Goal: Task Accomplishment & Management: Complete application form

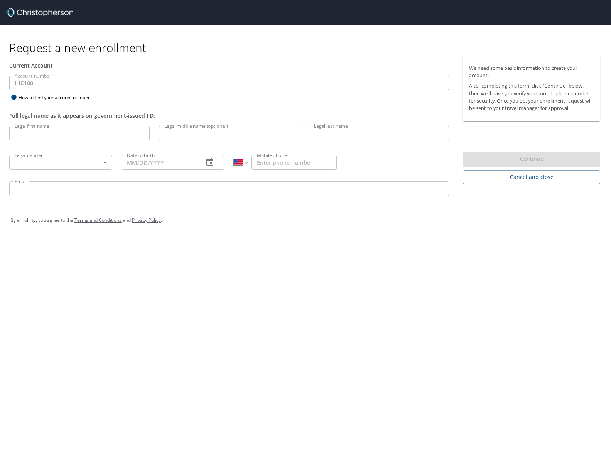
select select "US"
click at [66, 136] on input "Legal first name" at bounding box center [79, 133] width 140 height 15
type input "Thomas"
type input "n"
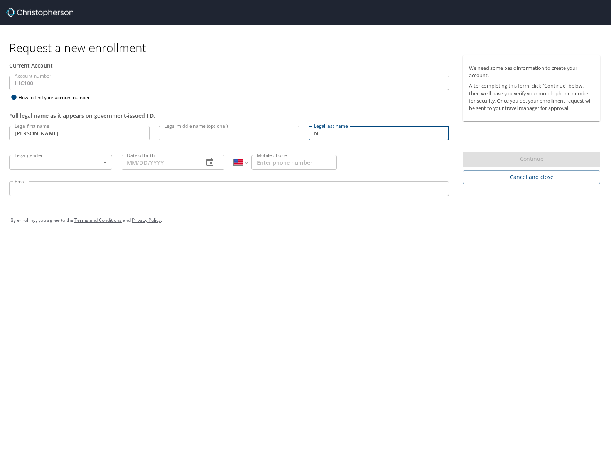
type input "N"
type input "Nieto"
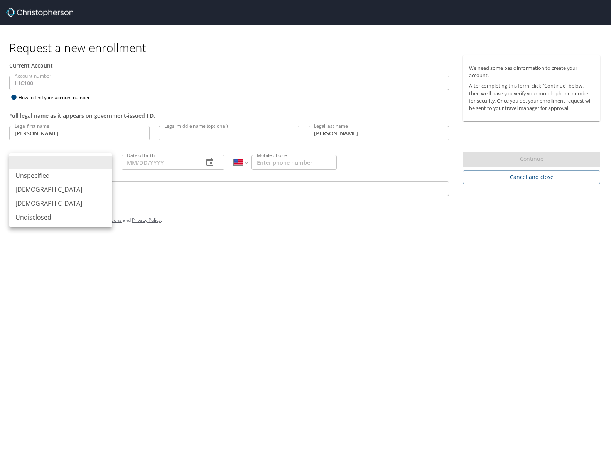
click at [55, 160] on body "Request a new enrollment Current Account Account number IHC100 Account number H…" at bounding box center [305, 230] width 611 height 461
click at [49, 185] on li "Male" at bounding box center [60, 189] width 103 height 14
type input "Male"
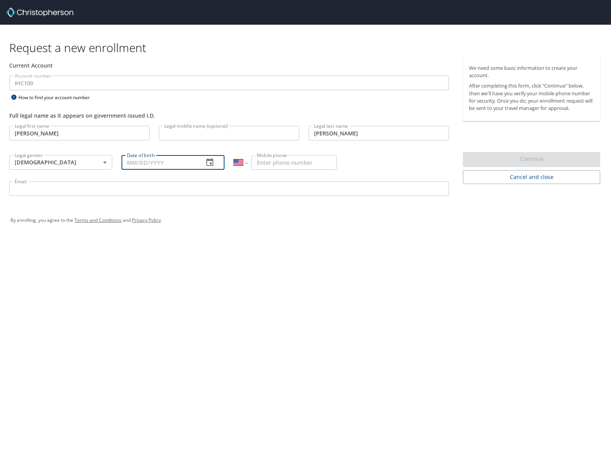
click at [159, 160] on input "Date of birth" at bounding box center [159, 162] width 76 height 15
type input "05/01/1966"
click at [305, 164] on input "Mobile phone" at bounding box center [293, 162] width 85 height 15
type input "(801) 830-8649"
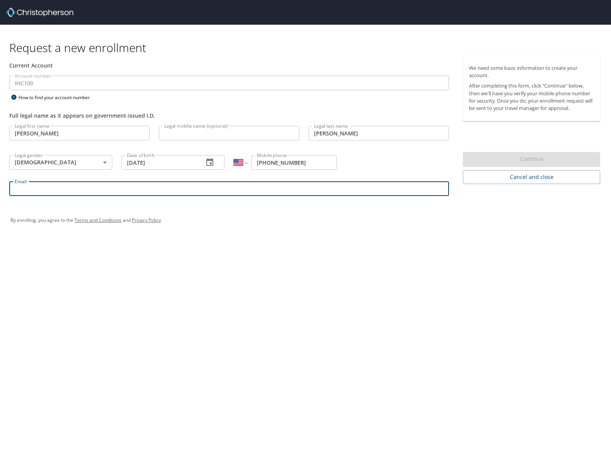
click at [274, 184] on input "Email" at bounding box center [228, 188] width 439 height 15
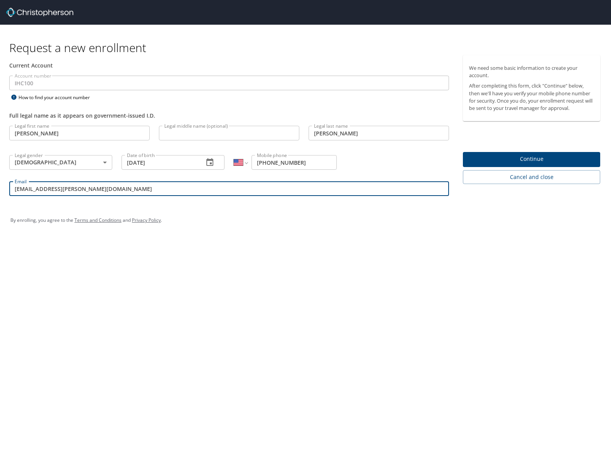
type input "moroni.morales@imail.org"
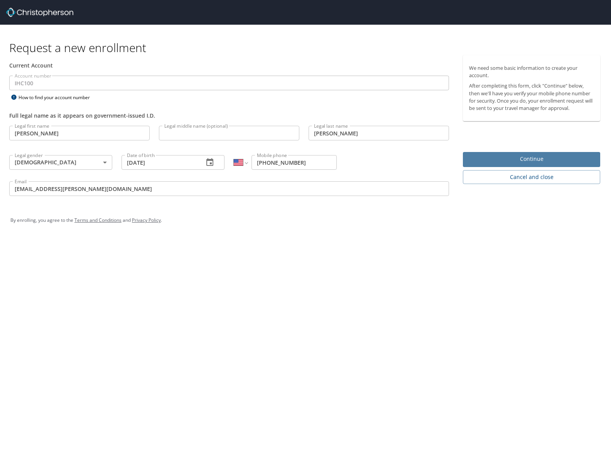
click at [532, 159] on span "Continue" at bounding box center [531, 159] width 125 height 10
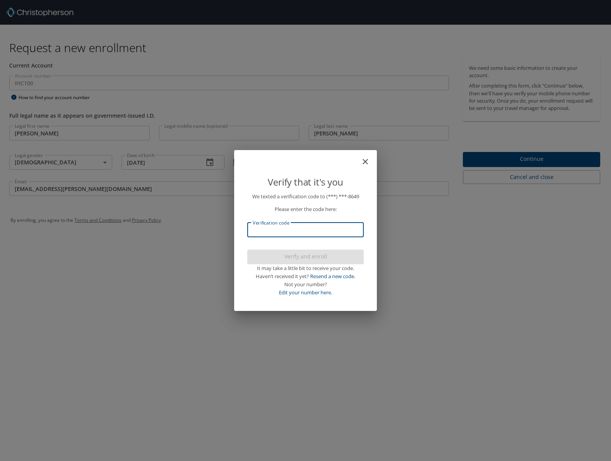
click at [339, 227] on input "Verification code" at bounding box center [305, 229] width 116 height 15
type input "190971"
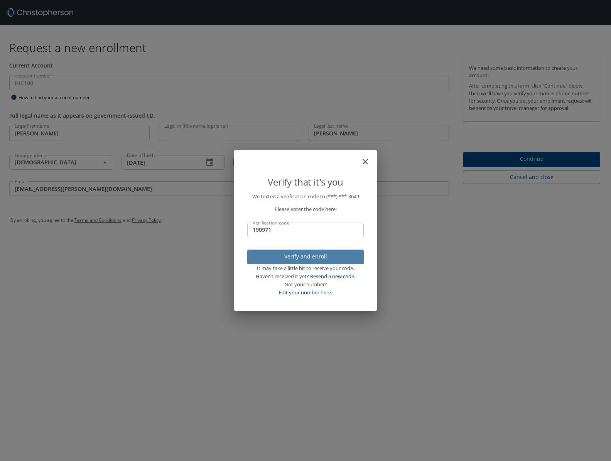
click at [330, 253] on span "Verify and enroll" at bounding box center [305, 257] width 104 height 10
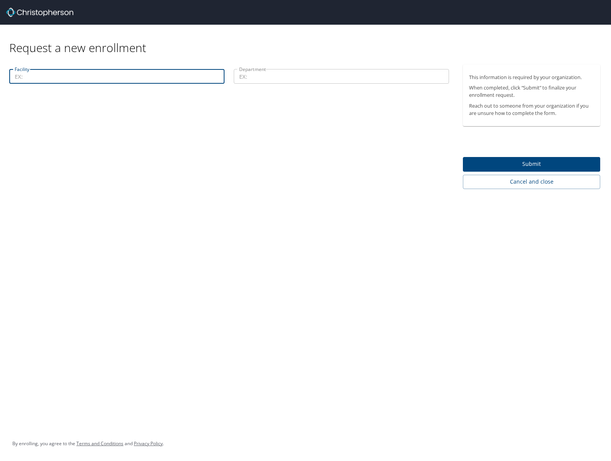
click at [46, 75] on input "Facility" at bounding box center [116, 76] width 215 height 15
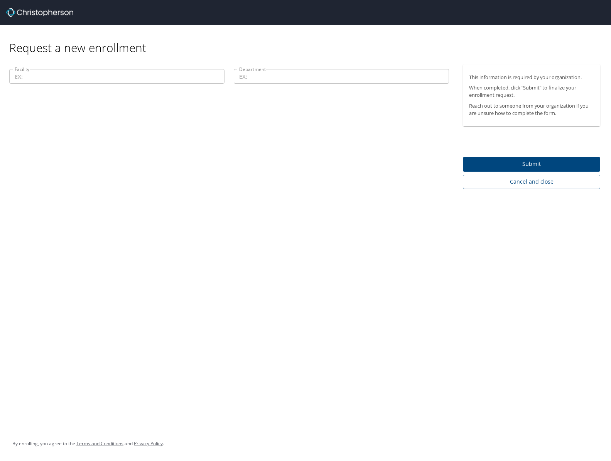
click at [257, 177] on div "Facility Facility Department Department" at bounding box center [229, 126] width 458 height 124
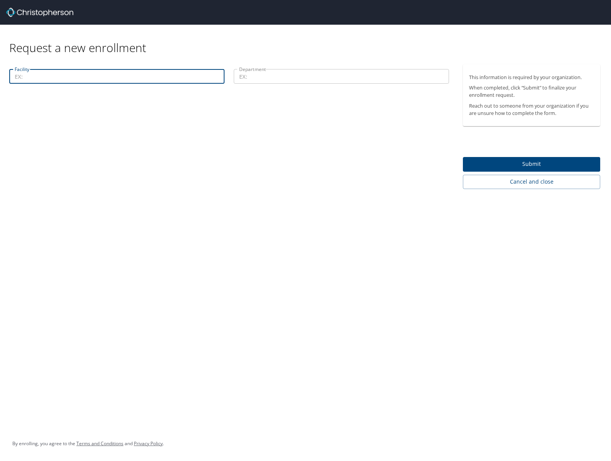
click at [66, 82] on input "Facility" at bounding box center [116, 76] width 215 height 15
type input "114"
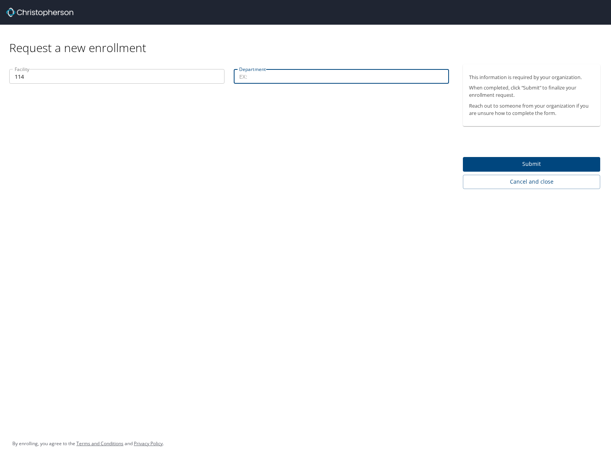
click at [256, 79] on input "Department" at bounding box center [341, 76] width 215 height 15
type input "44023"
click at [495, 168] on span "Submit" at bounding box center [531, 164] width 125 height 10
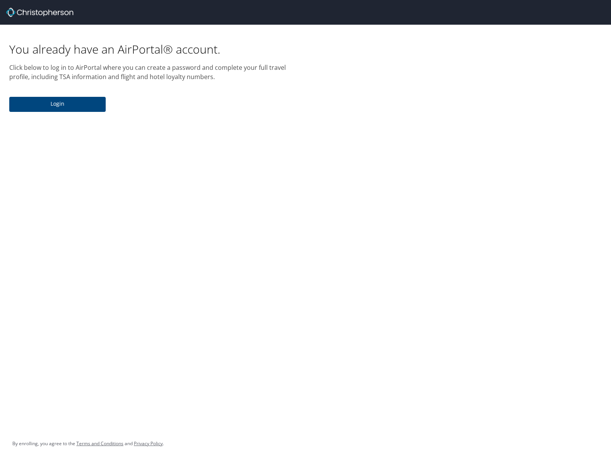
click at [57, 107] on span "Login" at bounding box center [57, 104] width 84 height 10
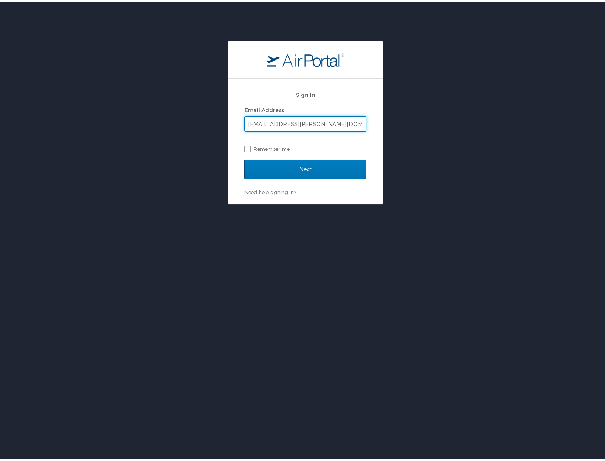
type input "moroni.morales@imail.org"
click at [244, 146] on label "Remember me" at bounding box center [305, 147] width 122 height 12
click at [244, 146] on input "Remember me" at bounding box center [246, 145] width 5 height 5
checkbox input "true"
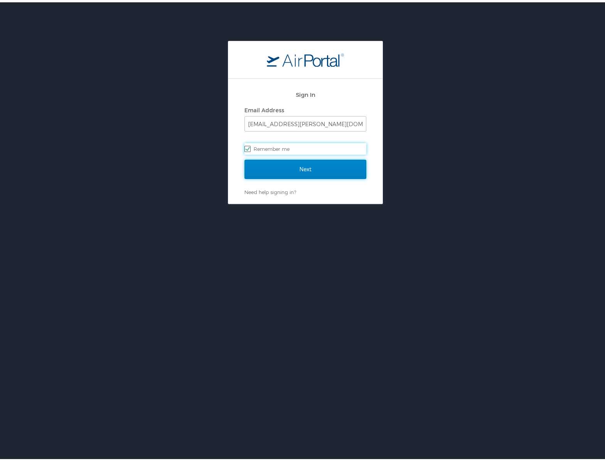
click at [292, 164] on input "Next" at bounding box center [305, 166] width 122 height 19
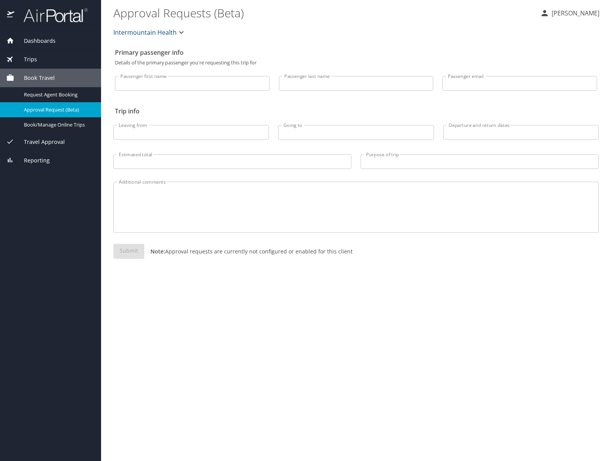
click at [180, 31] on icon "button" at bounding box center [181, 32] width 9 height 9
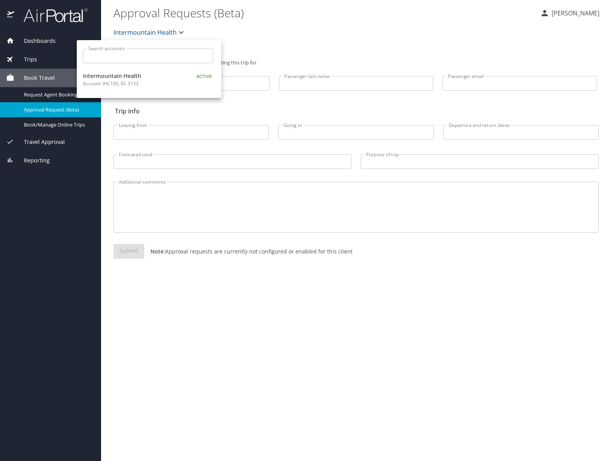
click at [242, 26] on div at bounding box center [305, 230] width 611 height 461
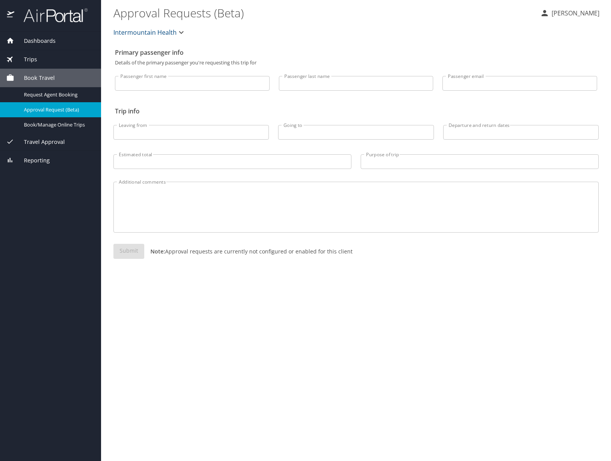
click at [43, 37] on span "Dashboards" at bounding box center [34, 41] width 41 height 8
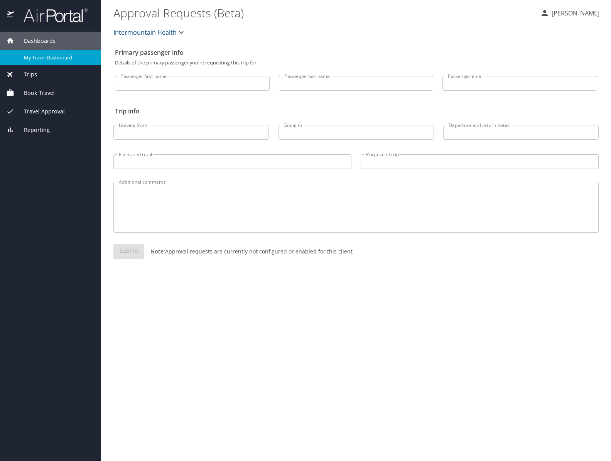
click at [45, 54] on span "My Travel Dashboard" at bounding box center [58, 57] width 68 height 7
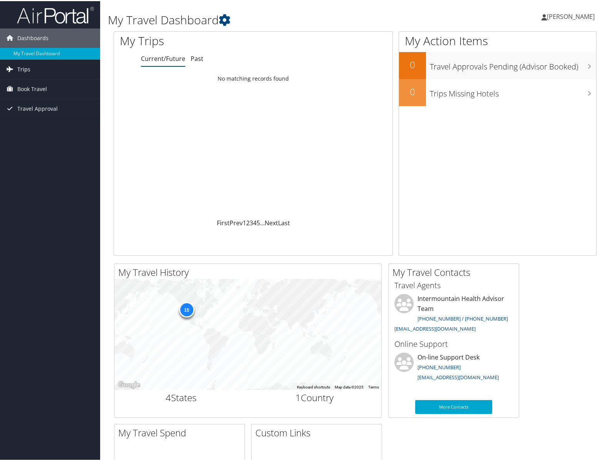
click at [33, 67] on link "Trips" at bounding box center [50, 68] width 100 height 19
click at [28, 90] on link "Past Trips" at bounding box center [50, 95] width 100 height 12
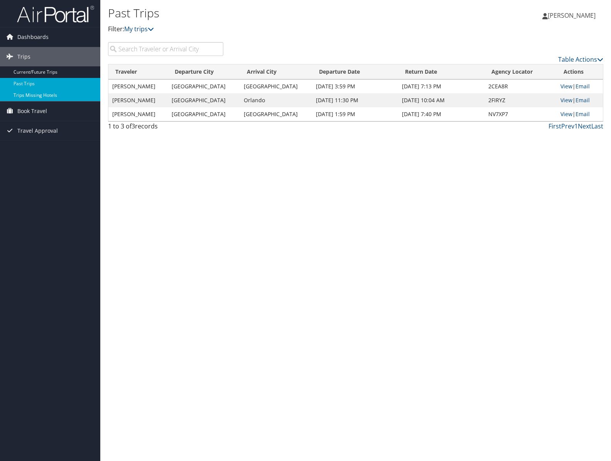
click at [27, 96] on link "Trips Missing Hotels" at bounding box center [50, 95] width 100 height 12
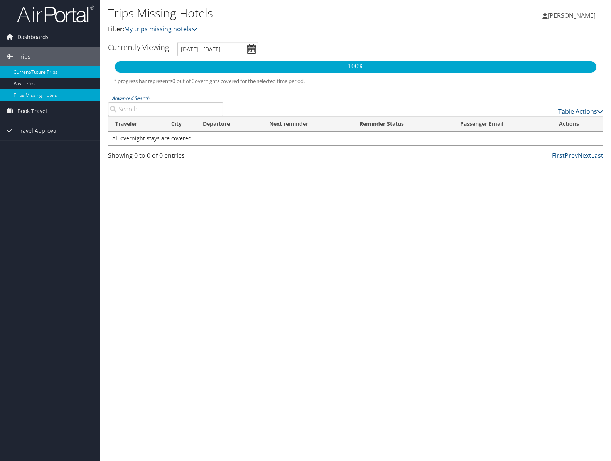
click at [20, 68] on link "Current/Future Trips" at bounding box center [50, 72] width 100 height 12
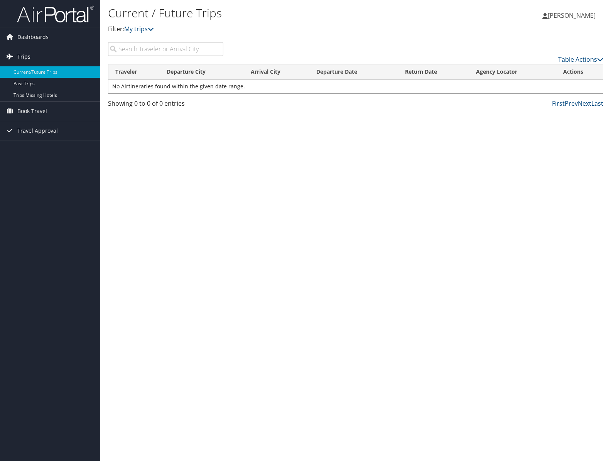
click at [63, 63] on link "Trips" at bounding box center [50, 56] width 100 height 19
click at [43, 108] on span "Book Travel" at bounding box center [32, 110] width 30 height 19
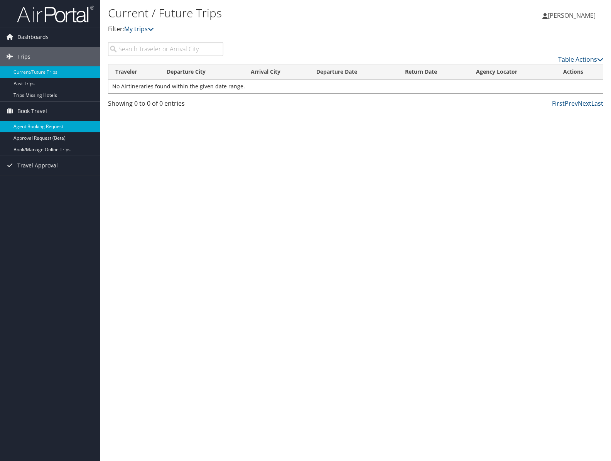
click at [55, 128] on link "Agent Booking Request" at bounding box center [50, 127] width 100 height 12
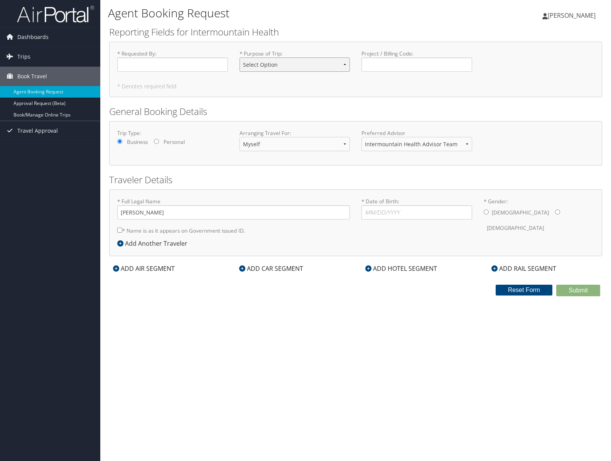
click at [279, 70] on select "Select Option 3rd Party Reimbursable Business CME Conf or Education Groups Pers…" at bounding box center [294, 64] width 111 height 14
click at [406, 15] on h1 "Agent Booking Request" at bounding box center [273, 13] width 330 height 16
